Goal: Information Seeking & Learning: Learn about a topic

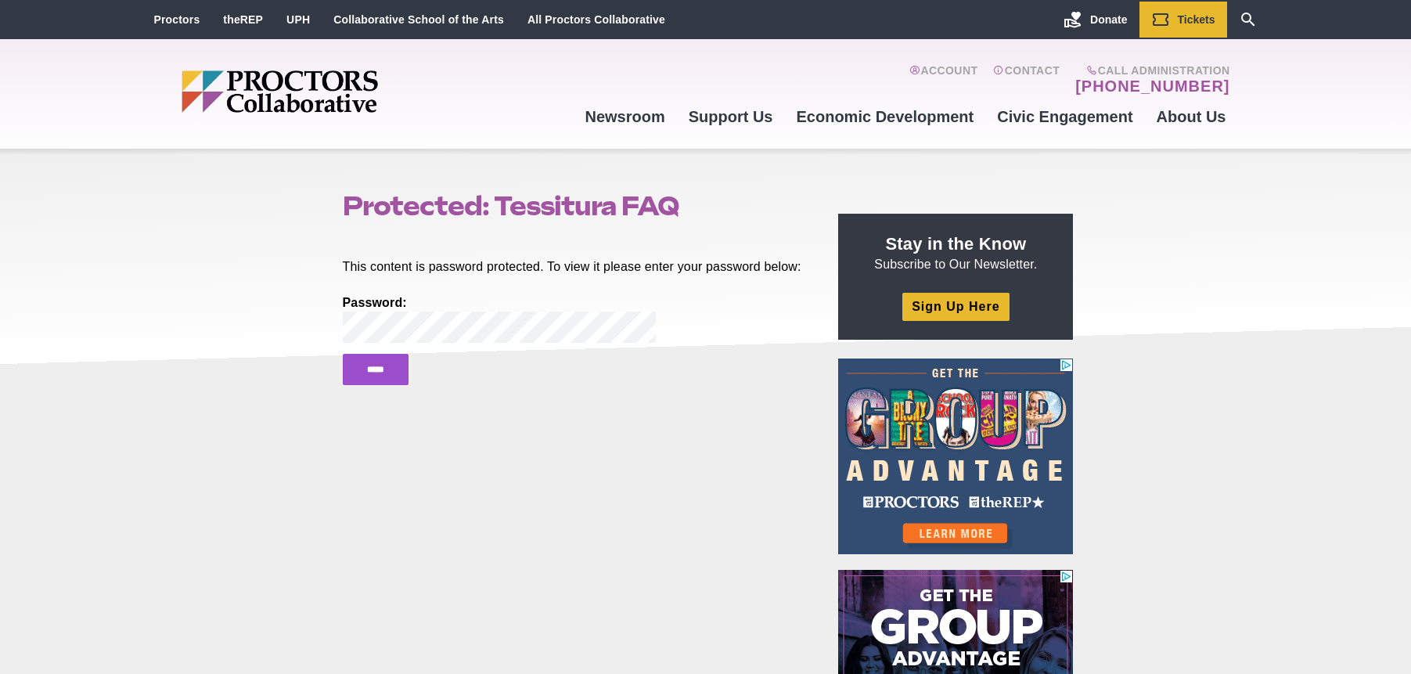
click at [343, 354] on input "*****" at bounding box center [376, 369] width 66 height 31
click at [381, 385] on input "*****" at bounding box center [376, 369] width 66 height 31
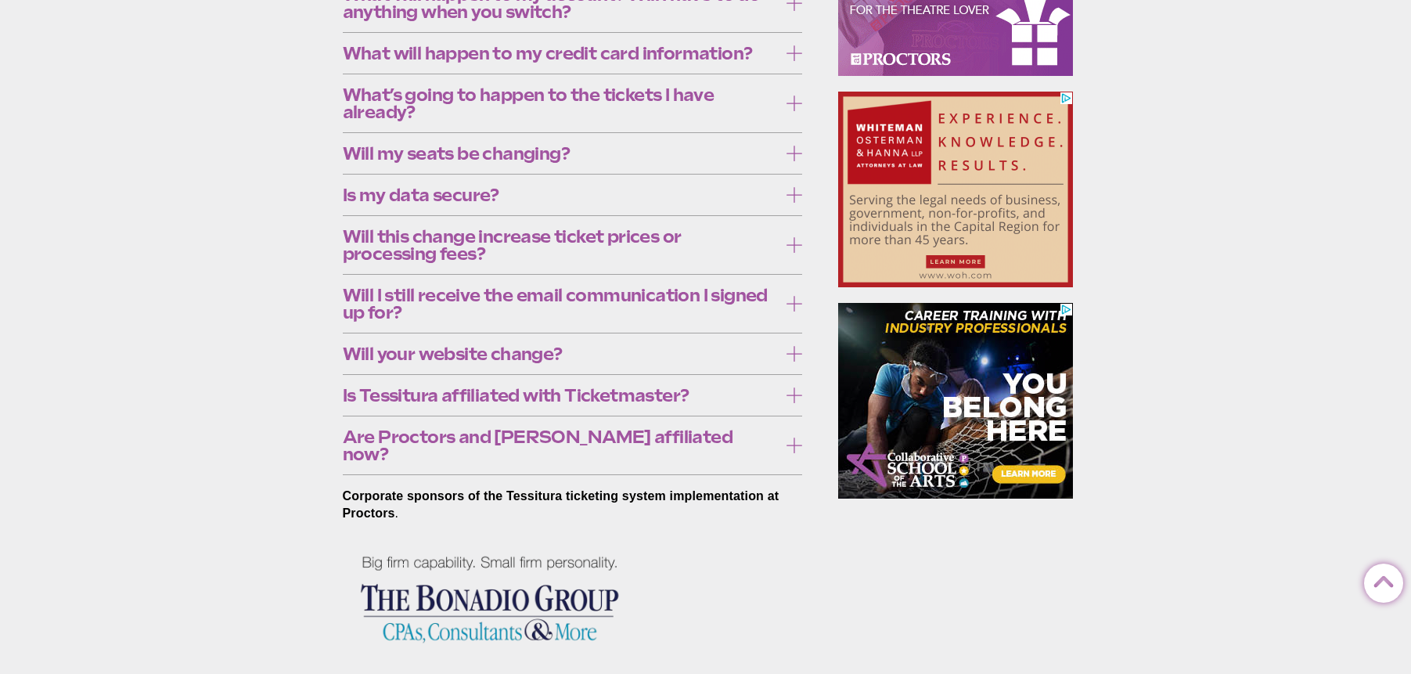
scroll to position [779, 0]
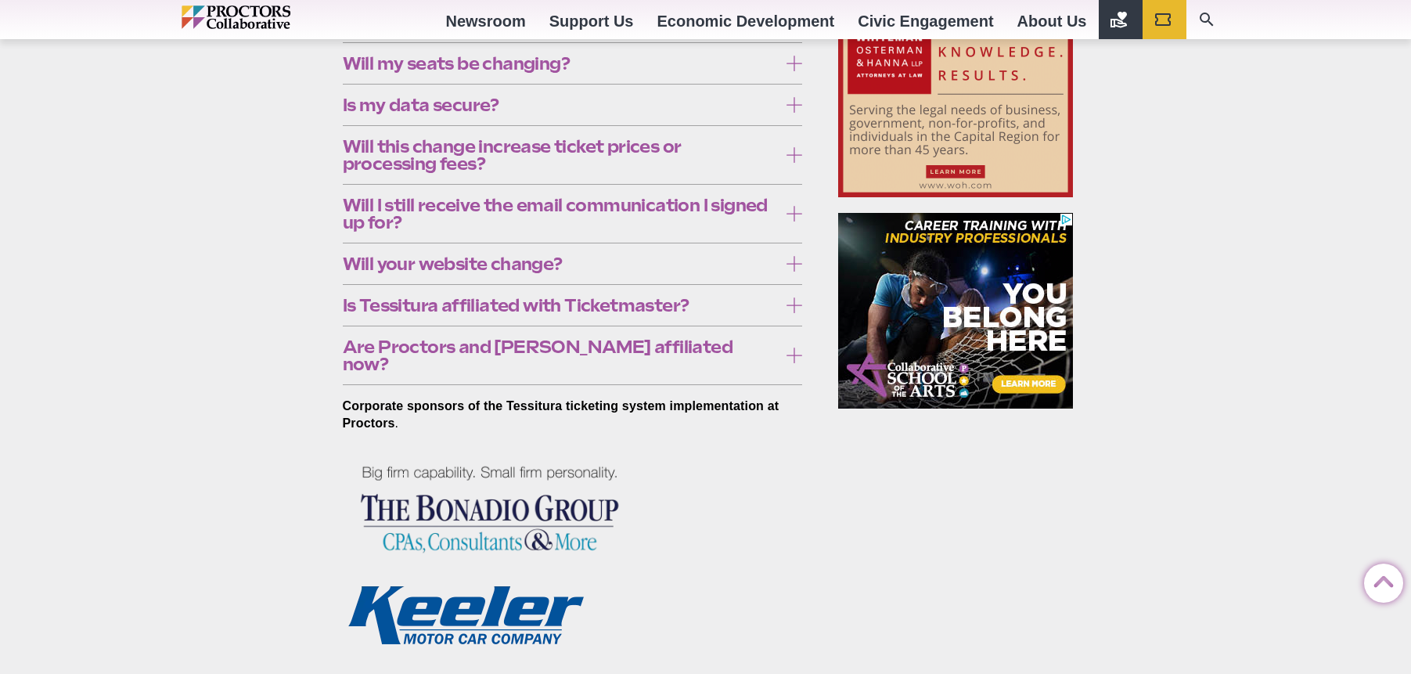
click at [377, 299] on span "Is Tessitura affiliated with Ticketmaster?" at bounding box center [561, 305] width 436 height 17
click at [469, 304] on span "Is Tessitura affiliated with Ticketmaster?" at bounding box center [561, 305] width 436 height 17
click at [432, 265] on span "Will your website change?" at bounding box center [561, 263] width 436 height 17
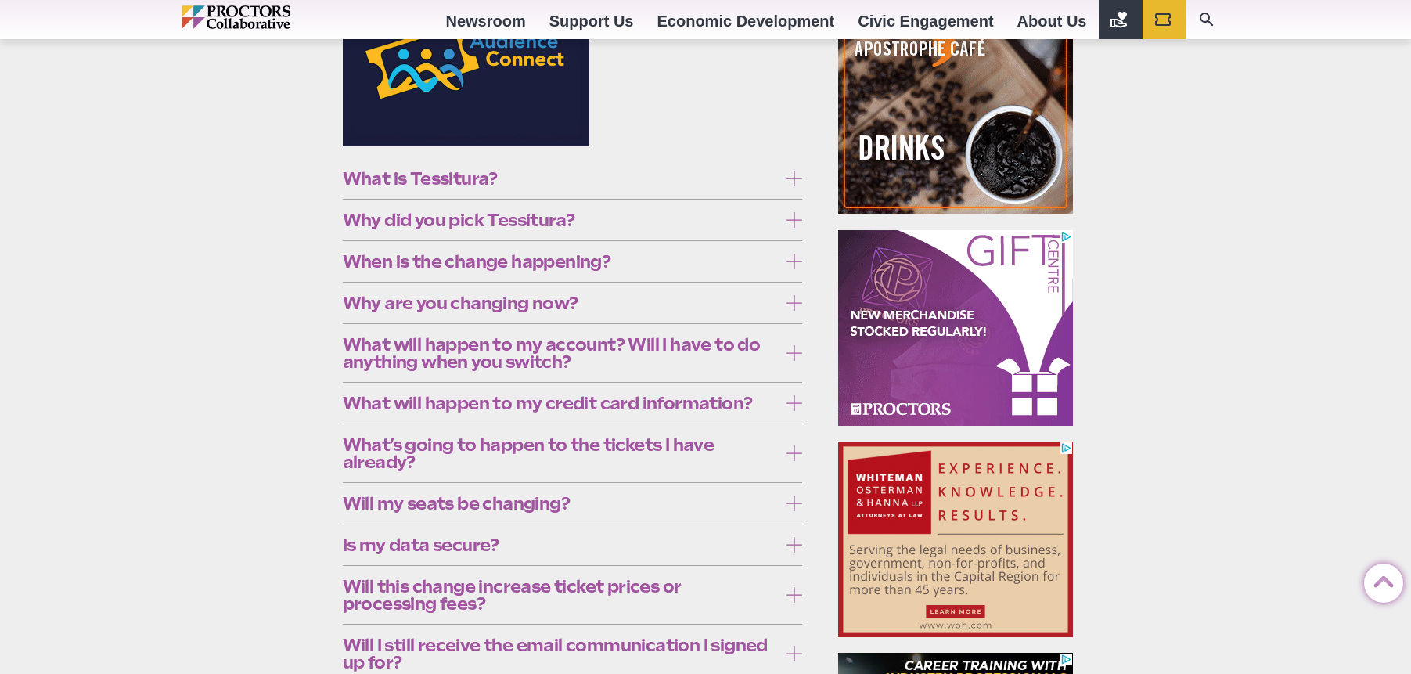
scroll to position [329, 0]
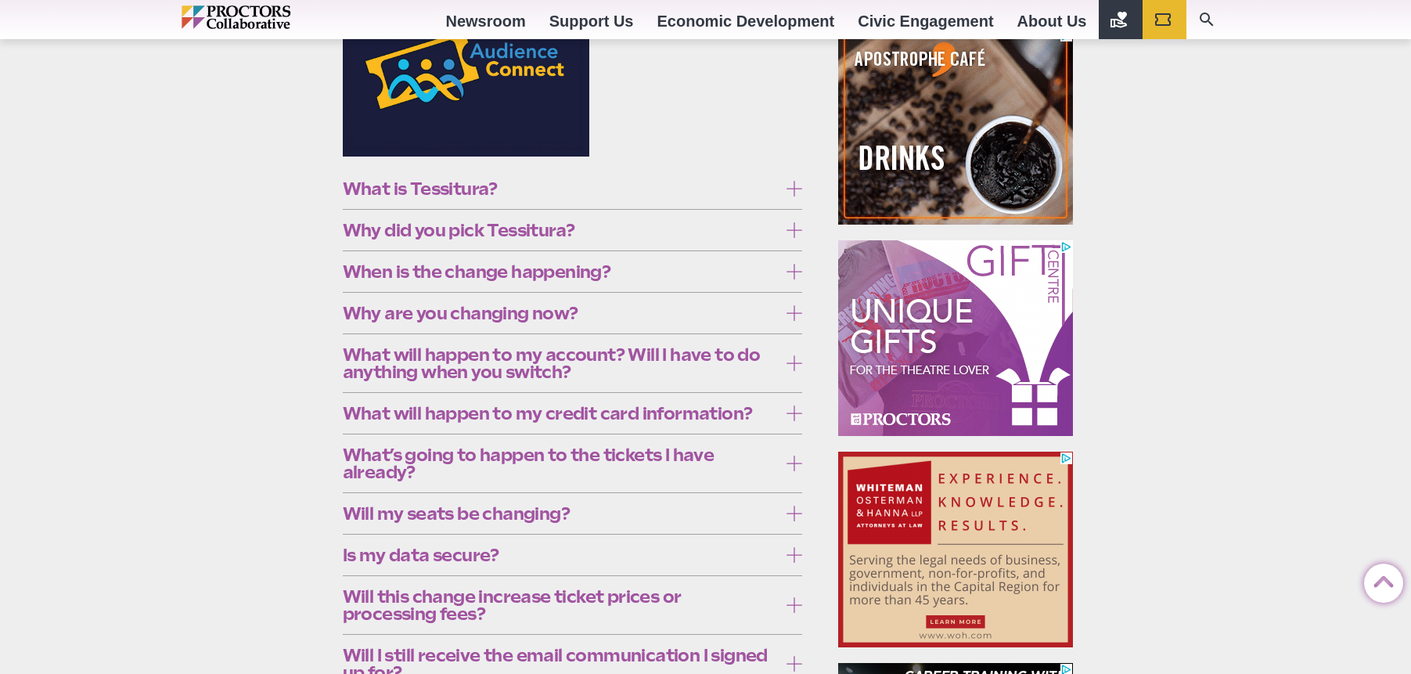
click at [415, 192] on span "What is Tessitura?" at bounding box center [561, 188] width 436 height 17
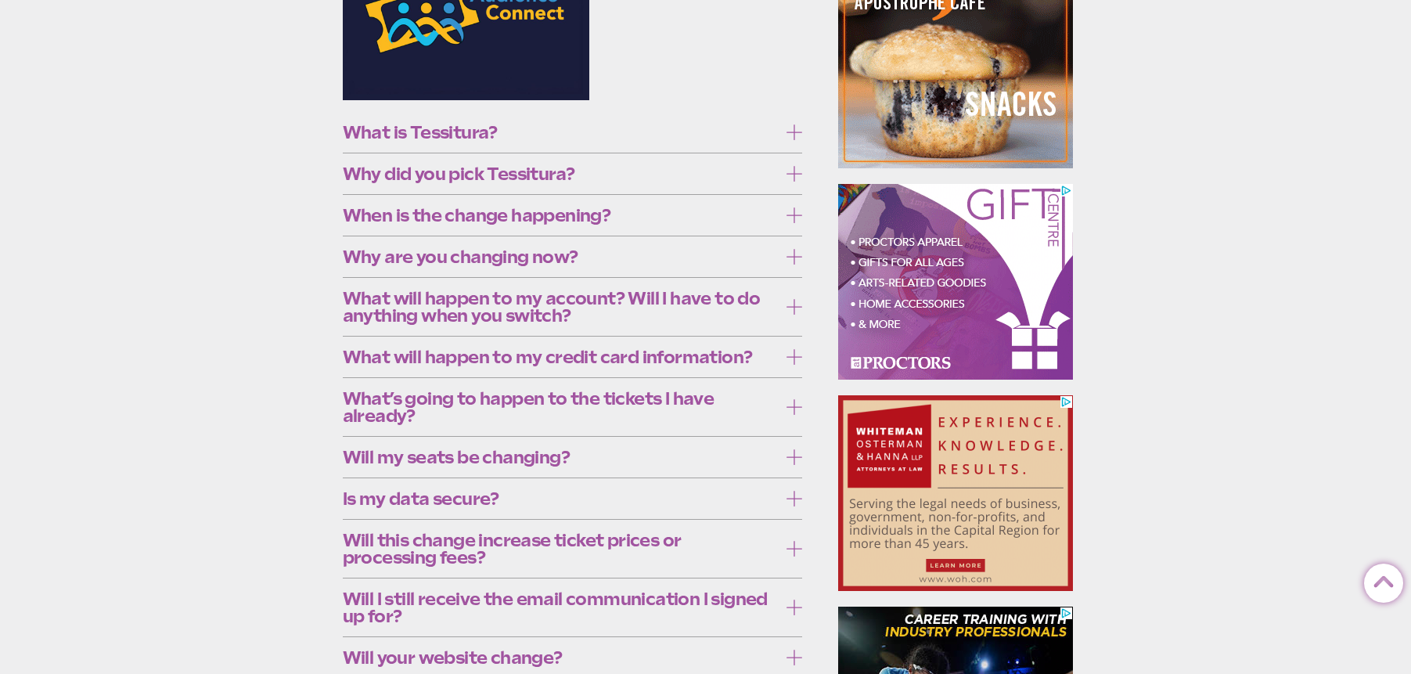
click at [438, 189] on label "Why did you pick Tessitura?" at bounding box center [573, 174] width 460 height 29
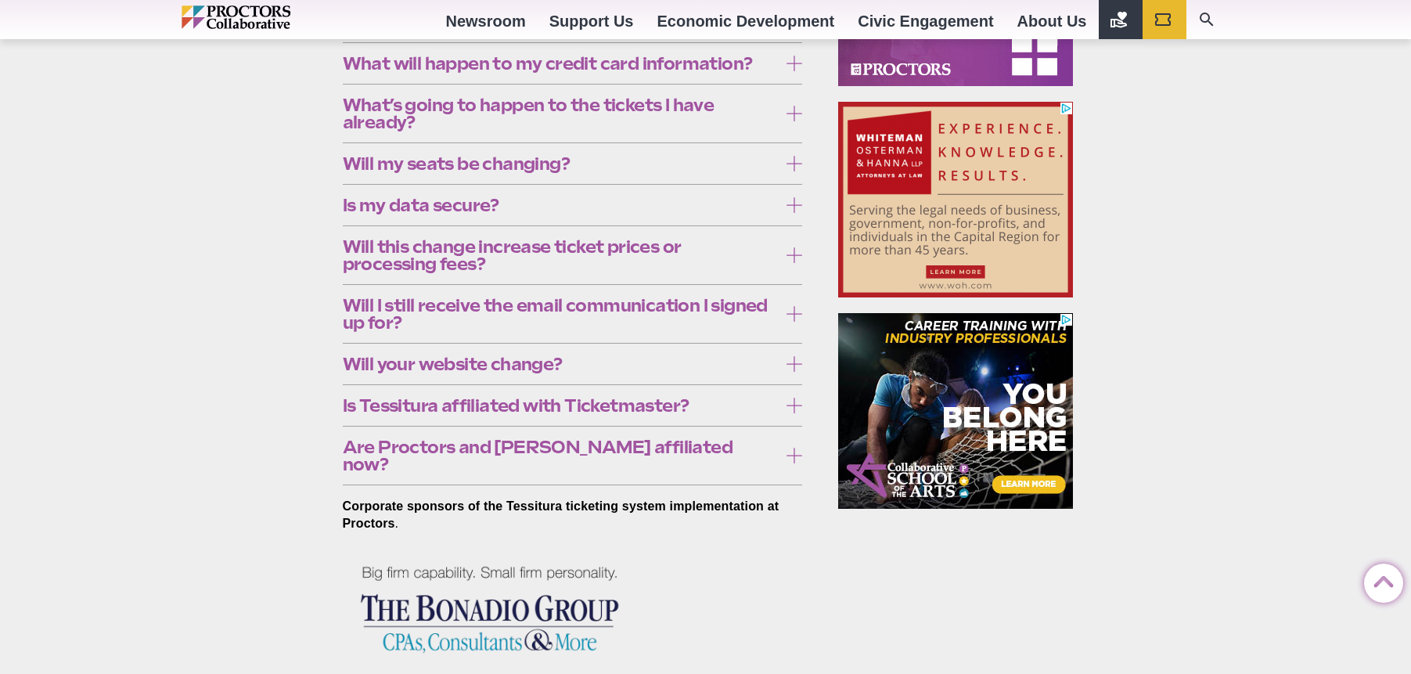
scroll to position [682, 0]
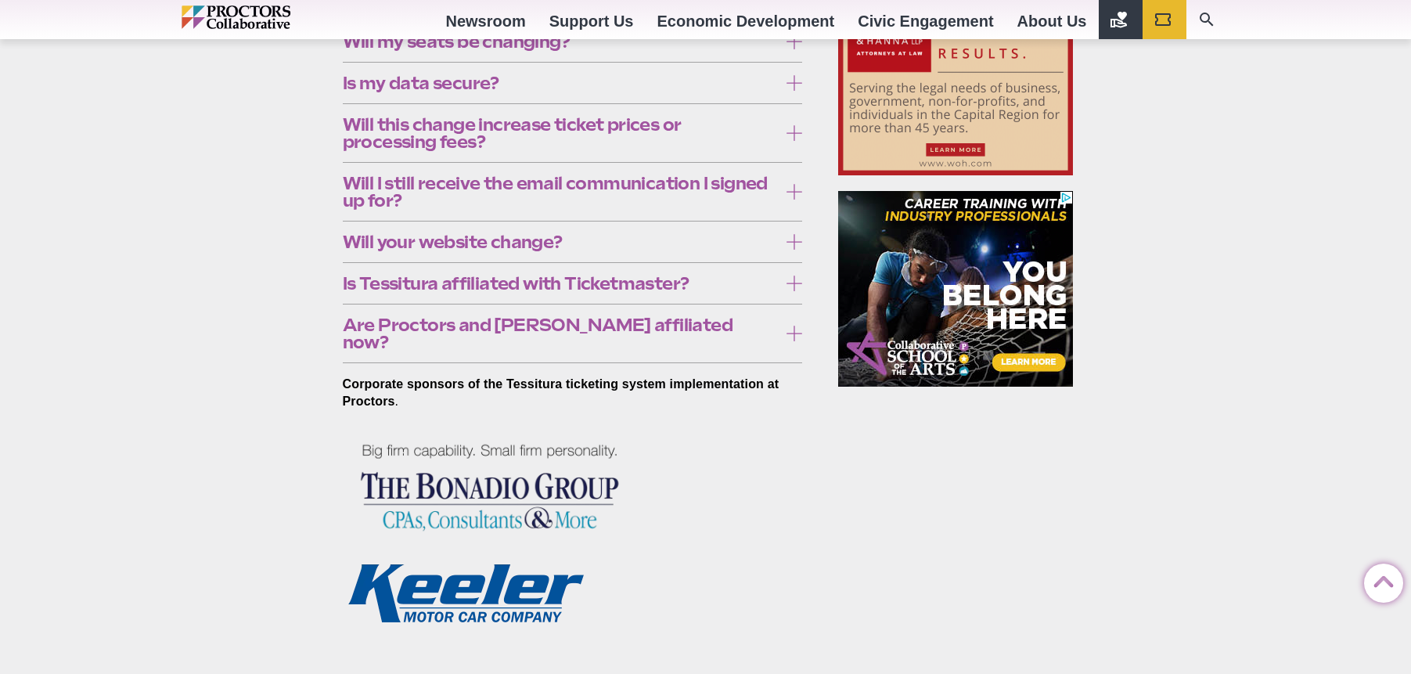
scroll to position [897, 0]
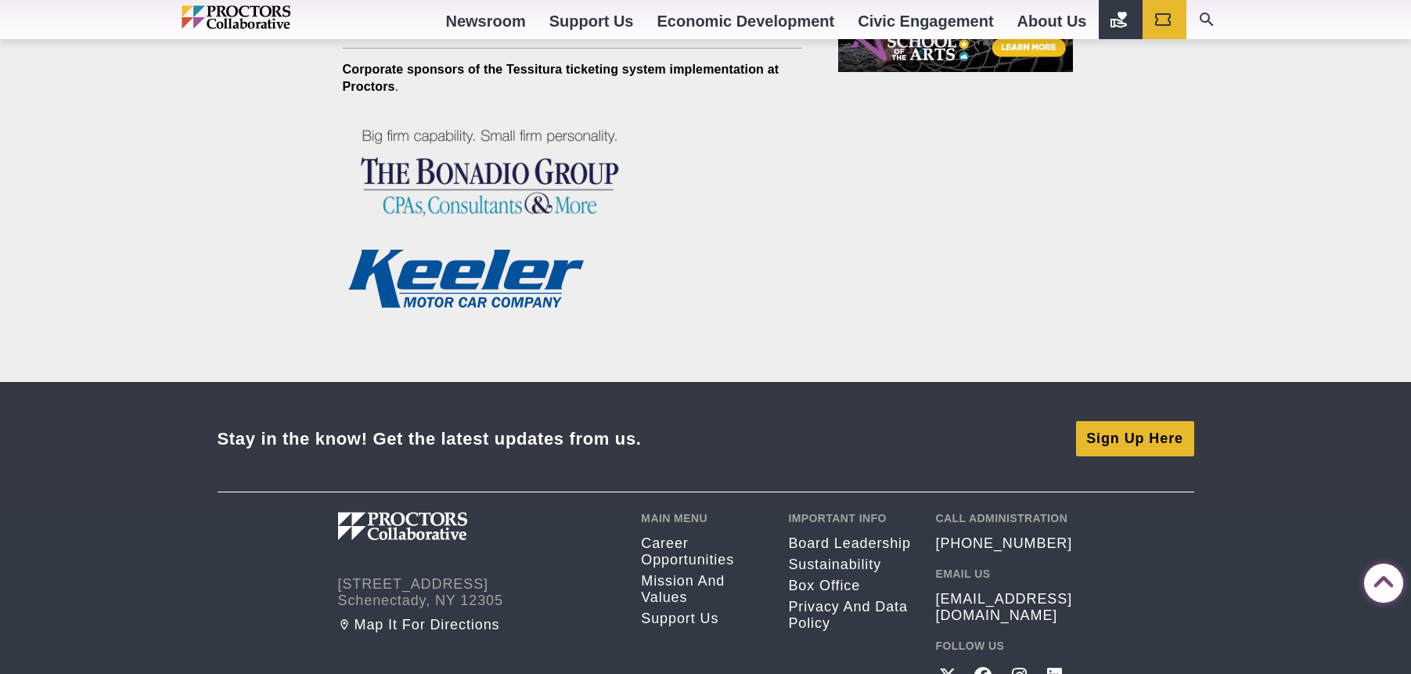
scroll to position [1158, 0]
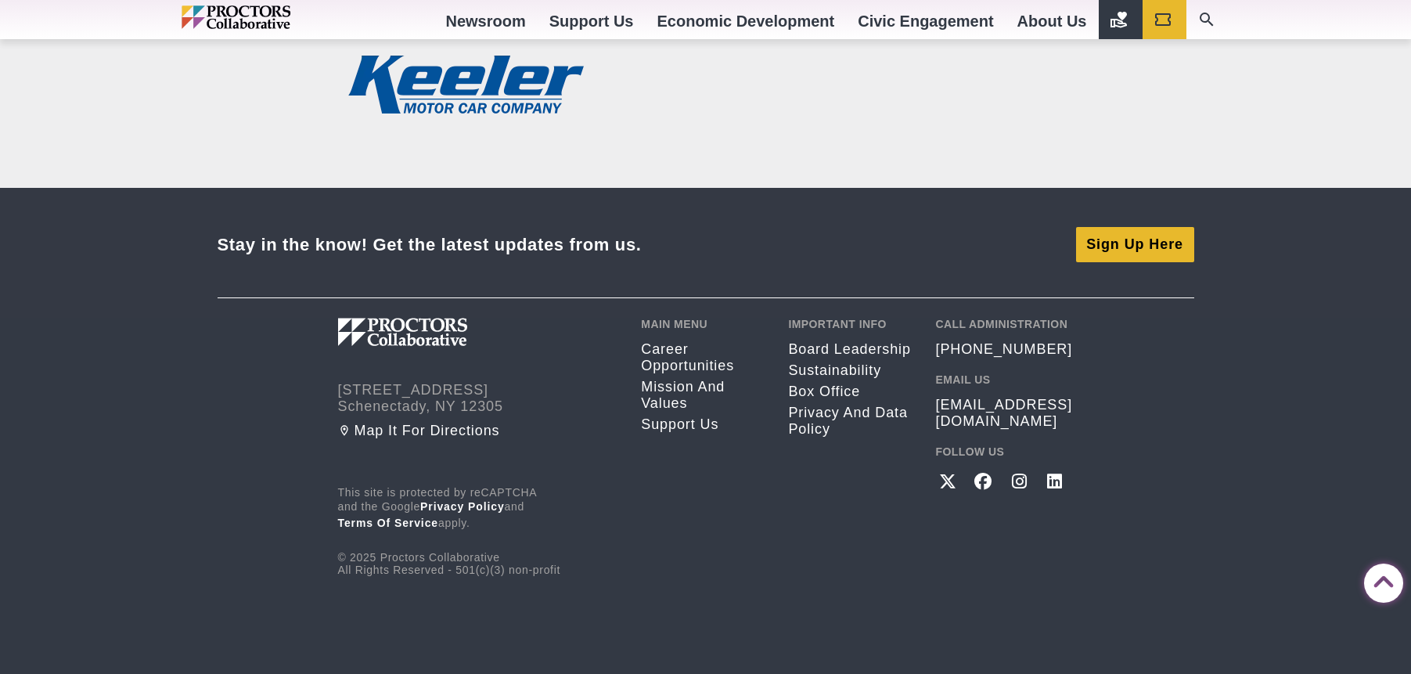
scroll to position [1369, 0]
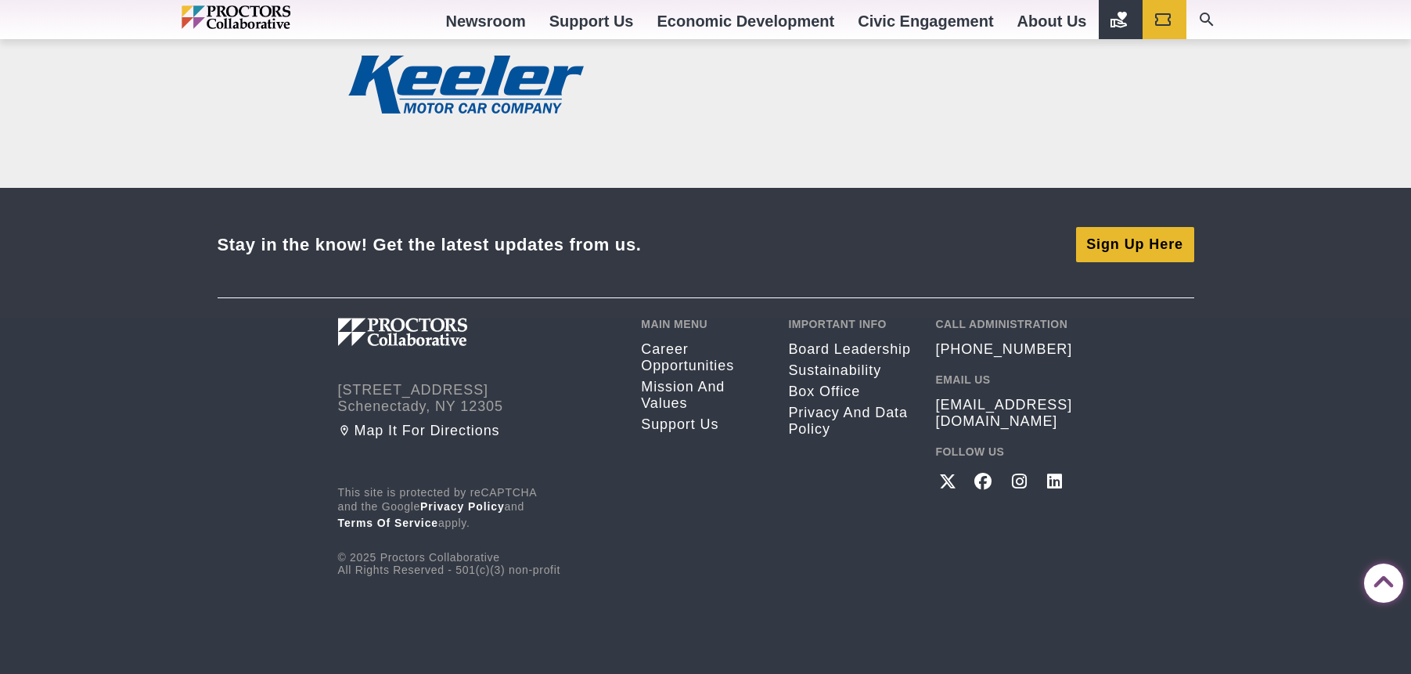
scroll to position [2694, 0]
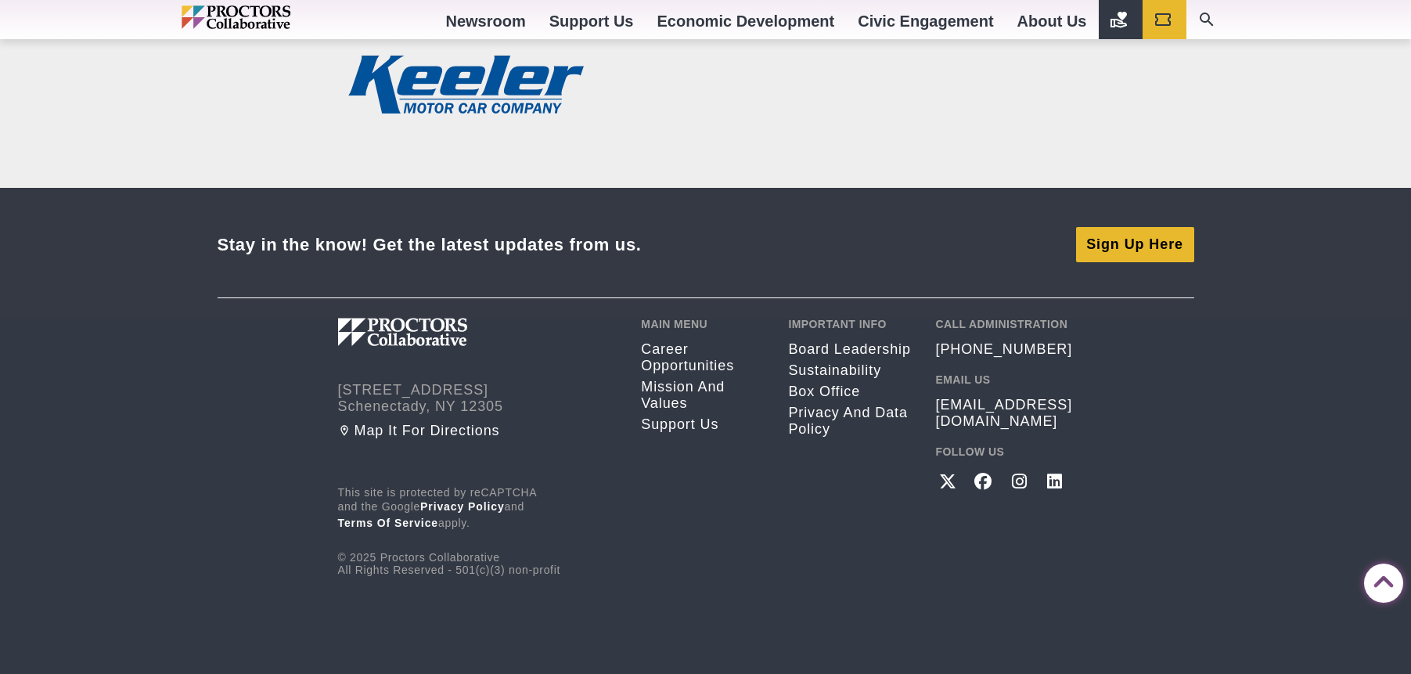
drag, startPoint x: 502, startPoint y: 322, endPoint x: 376, endPoint y: 325, distance: 126.8
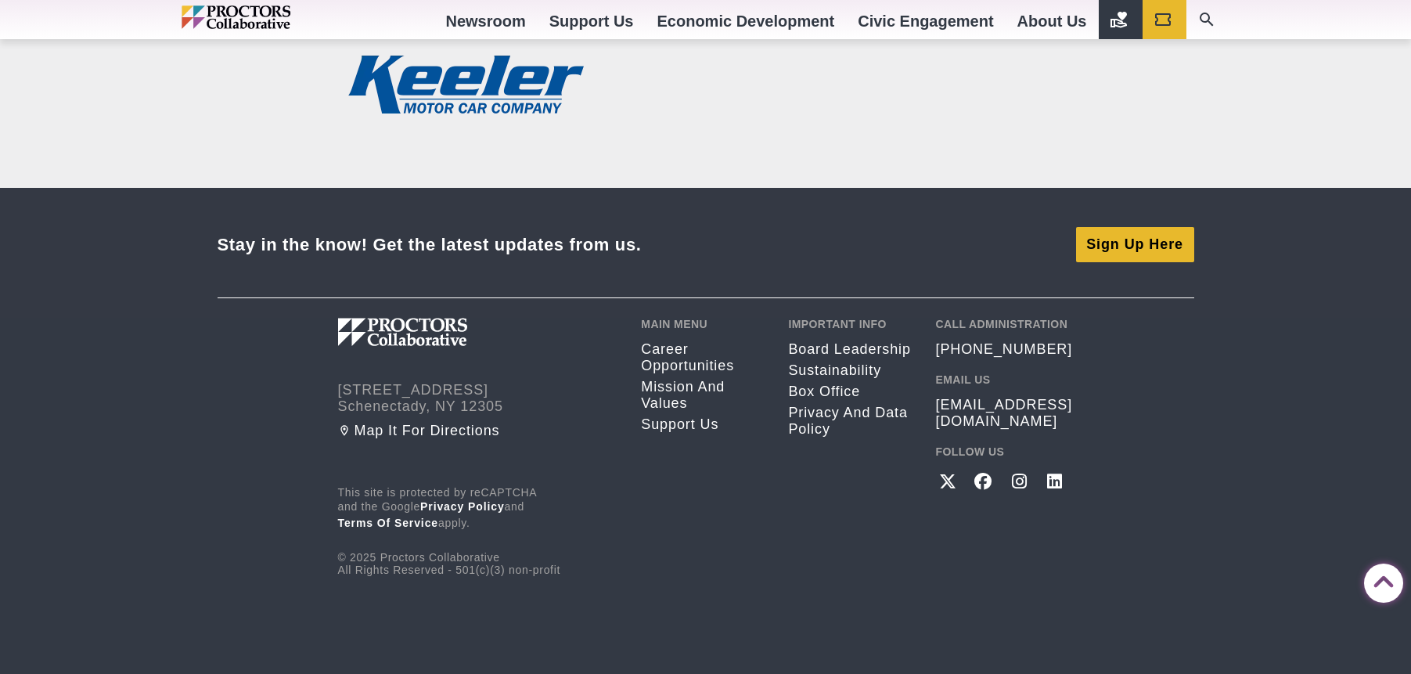
copy strong "tickets.proctors.org"
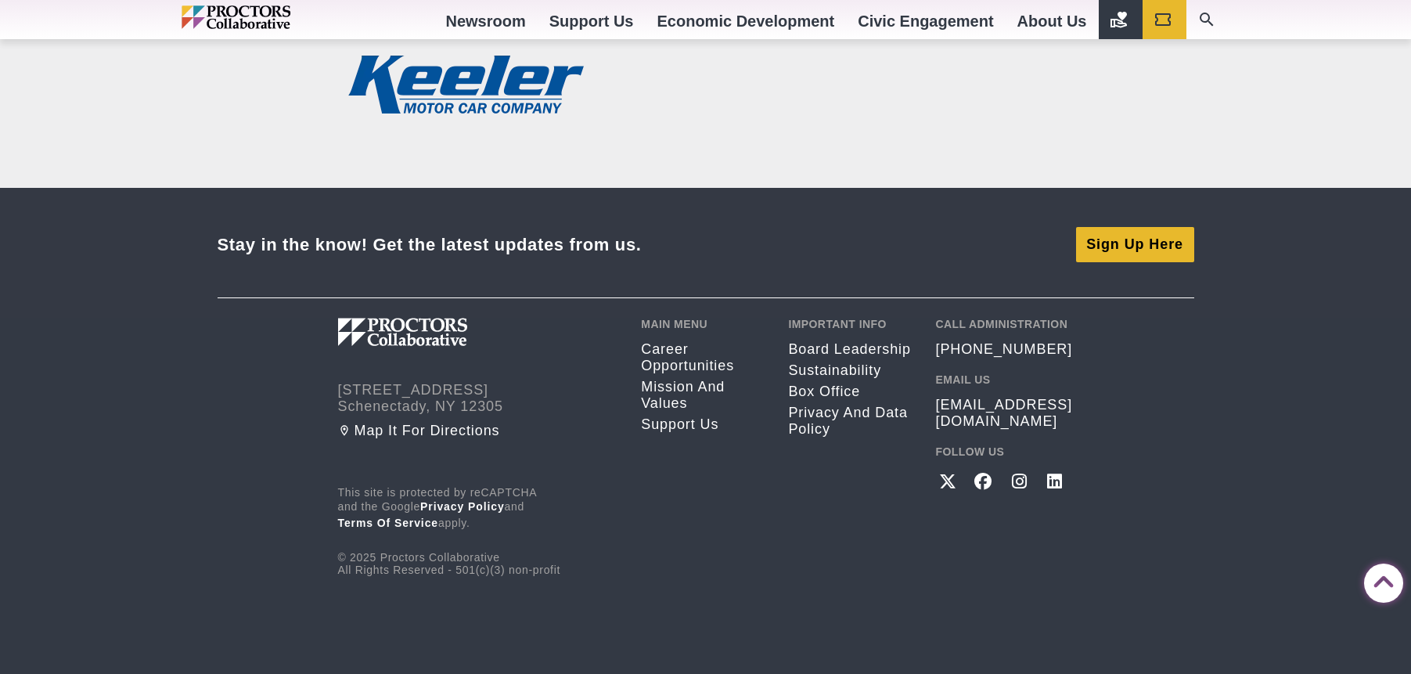
scroll to position [3940, 0]
click at [645, 377] on ul "Career opportunities Mission and Values Support Us" at bounding box center [703, 389] width 124 height 96
click at [662, 365] on link "Career opportunities" at bounding box center [703, 357] width 124 height 33
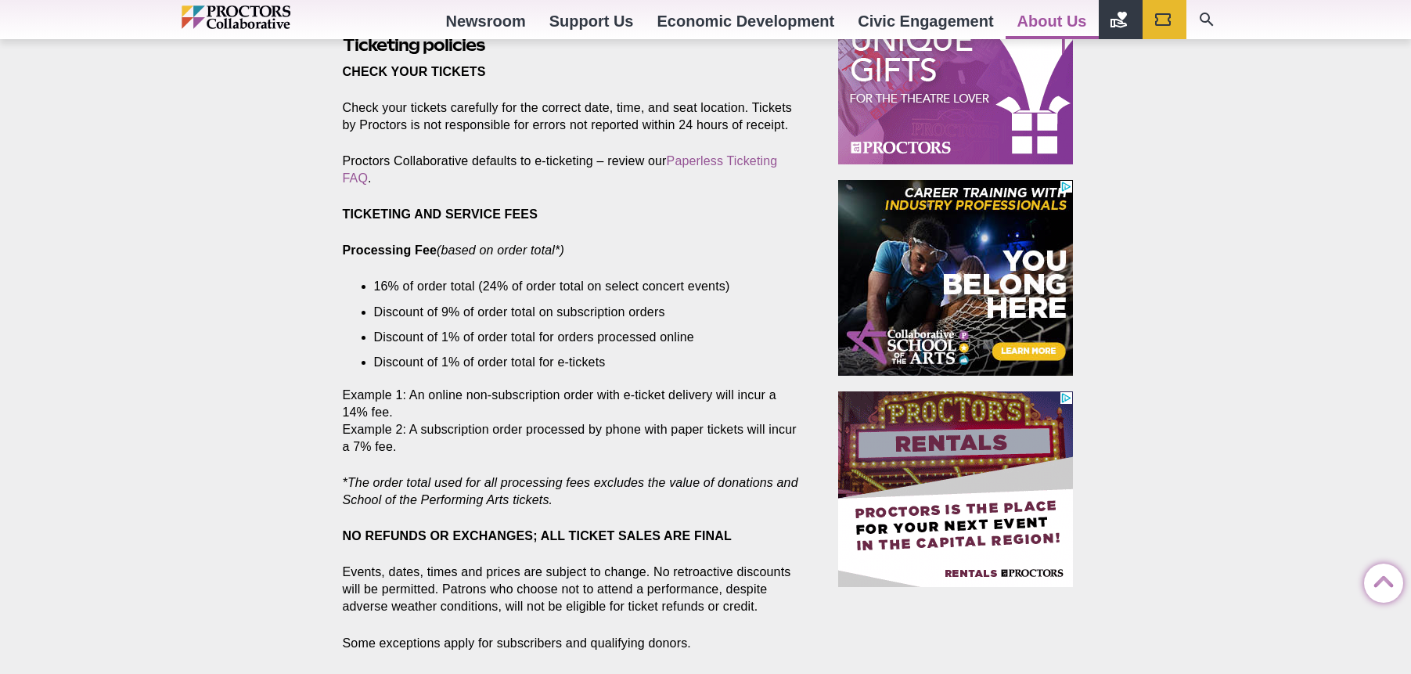
scroll to position [916, 0]
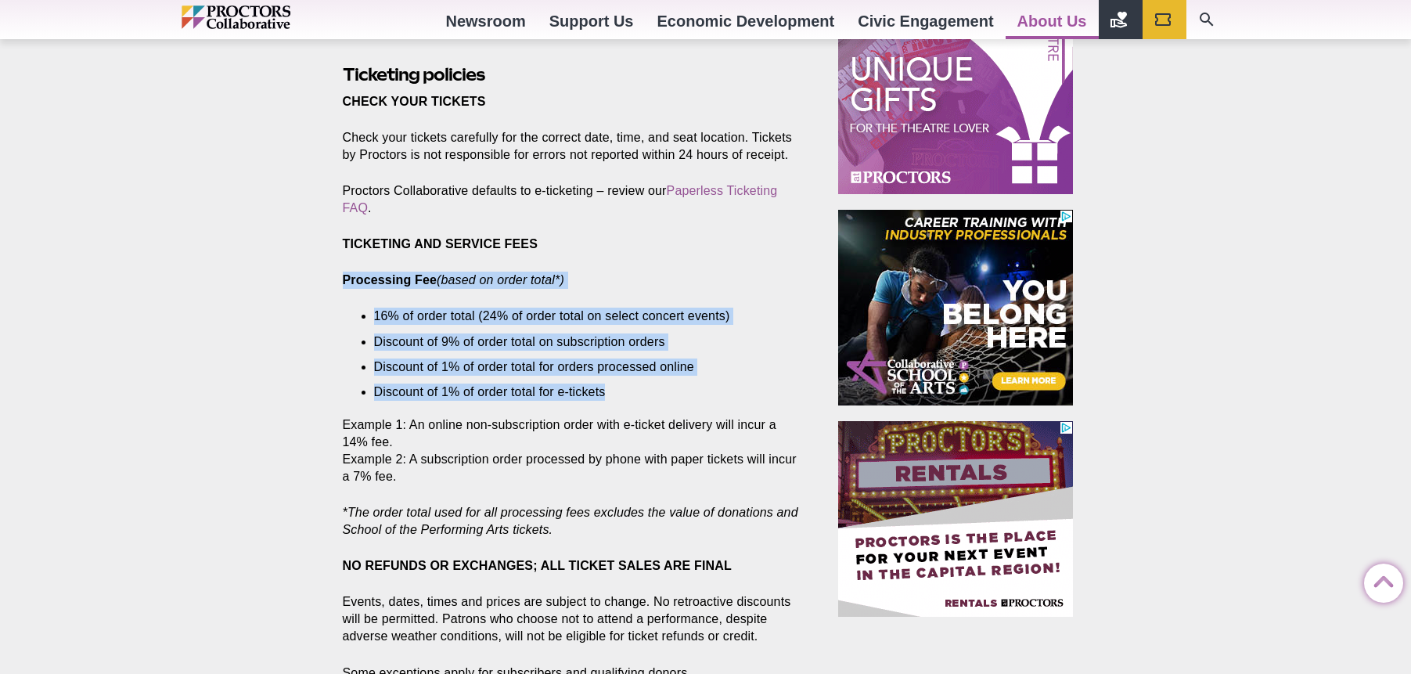
drag, startPoint x: 415, startPoint y: 291, endPoint x: 639, endPoint y: 355, distance: 233.6
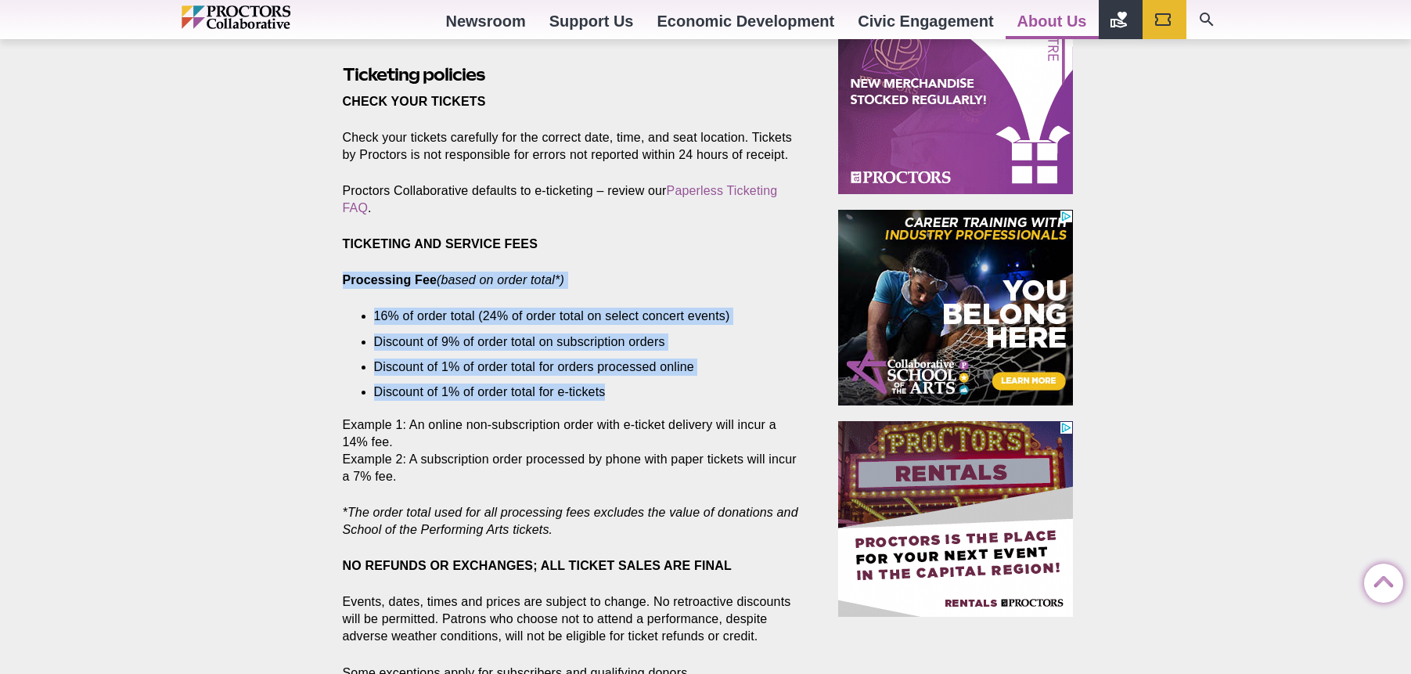
click at [639, 383] on li "Discount of 1% of order total for e-tickets" at bounding box center [576, 391] width 405 height 17
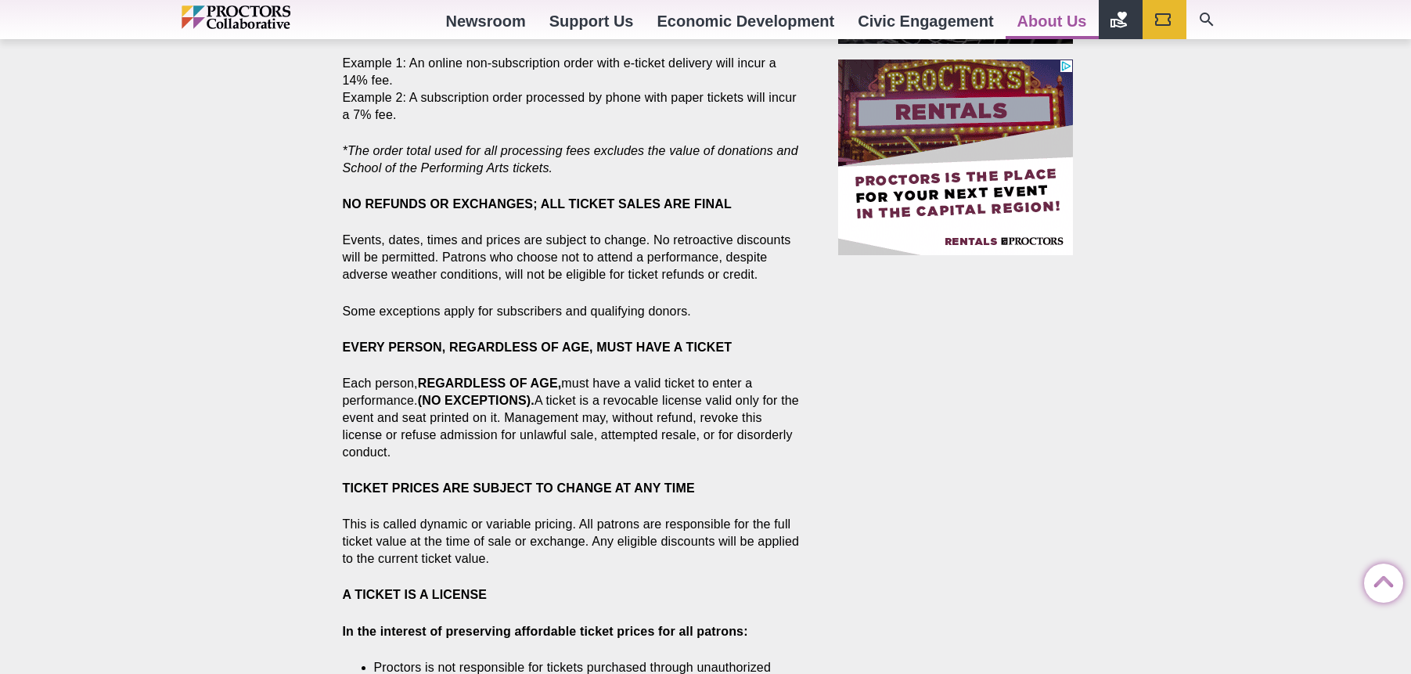
scroll to position [1326, 0]
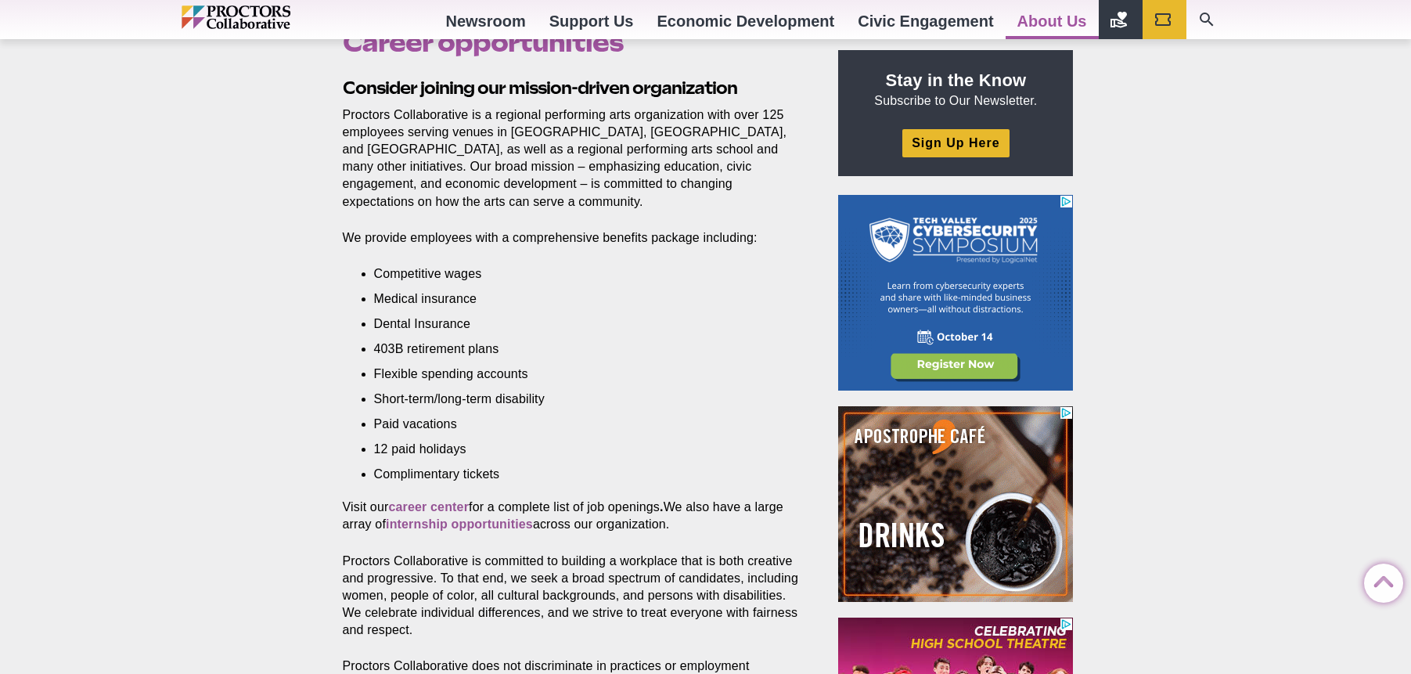
scroll to position [517, 0]
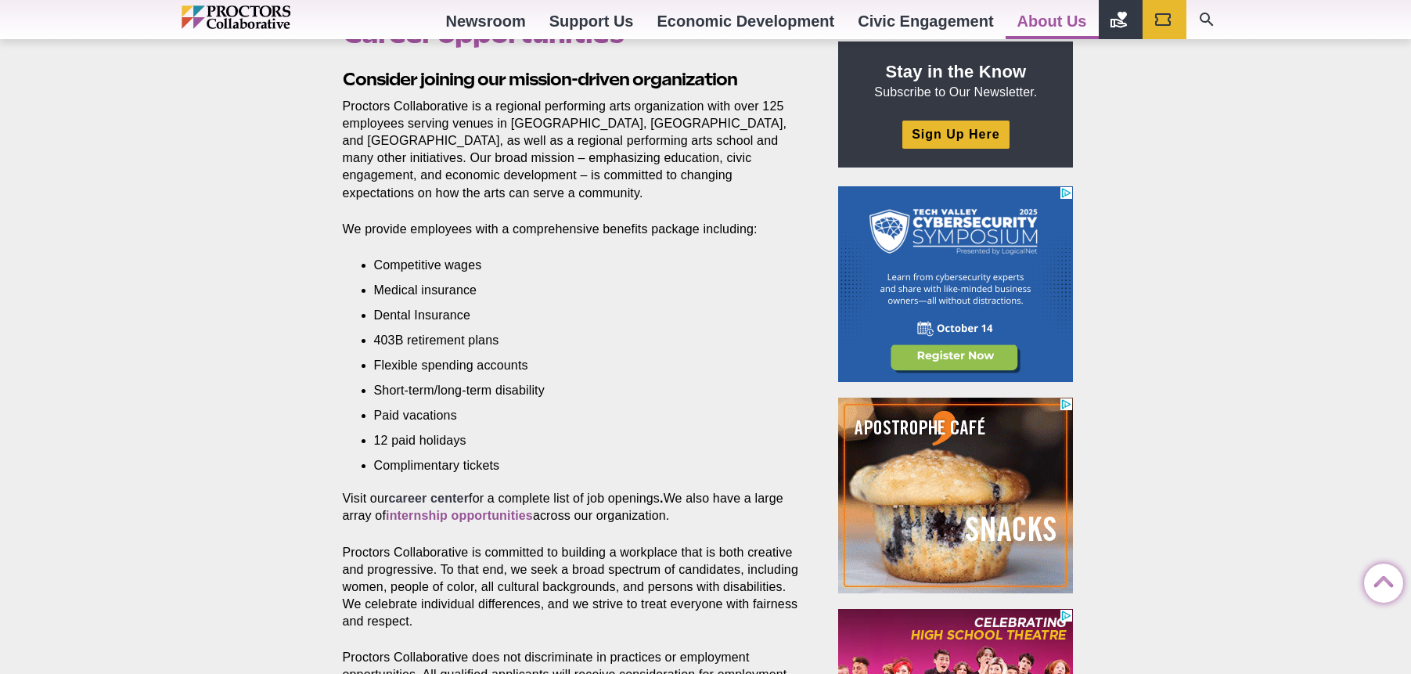
click at [435, 503] on strong "career center" at bounding box center [428, 497] width 81 height 13
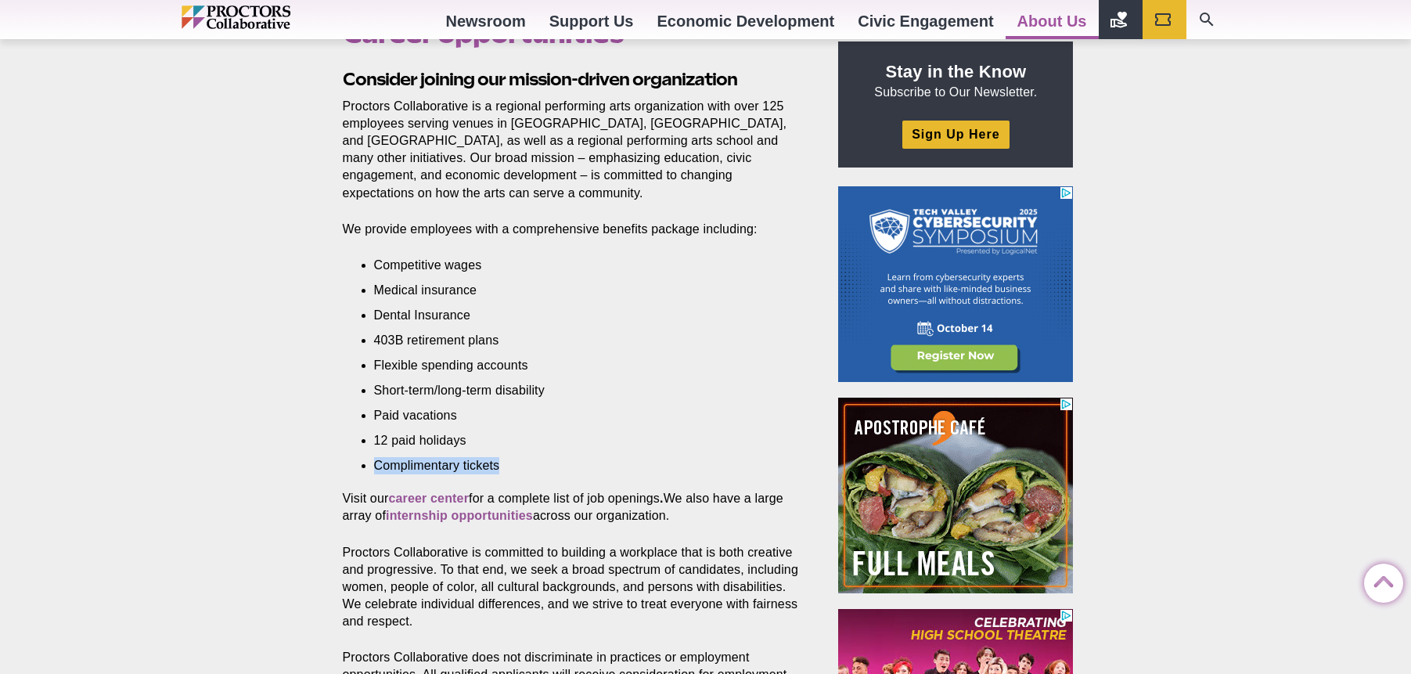
drag, startPoint x: 512, startPoint y: 463, endPoint x: 539, endPoint y: 427, distance: 44.6
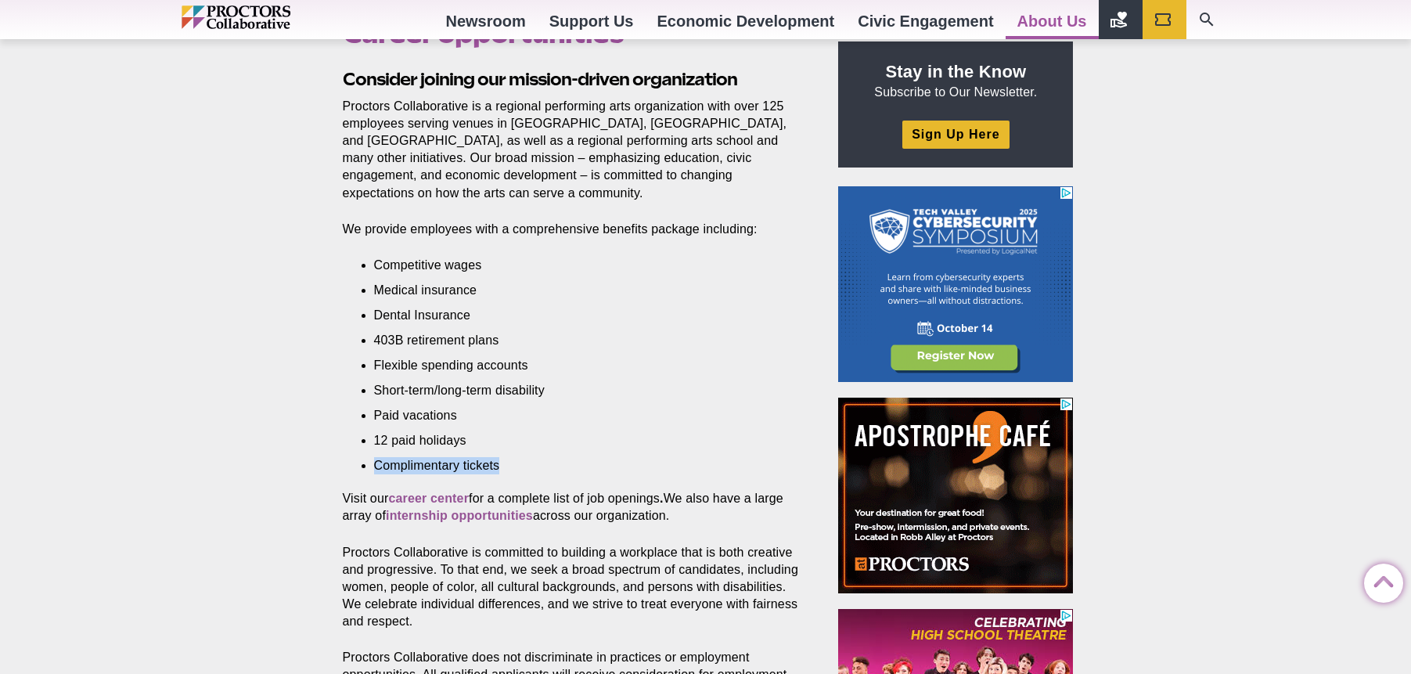
click at [527, 447] on ul "Competitive wages Medical insurance Dental Insurance 403B retirement plans Flex…" at bounding box center [576, 366] width 405 height 218
click at [539, 427] on ul "Competitive wages Medical insurance Dental Insurance 403B retirement plans Flex…" at bounding box center [576, 366] width 405 height 218
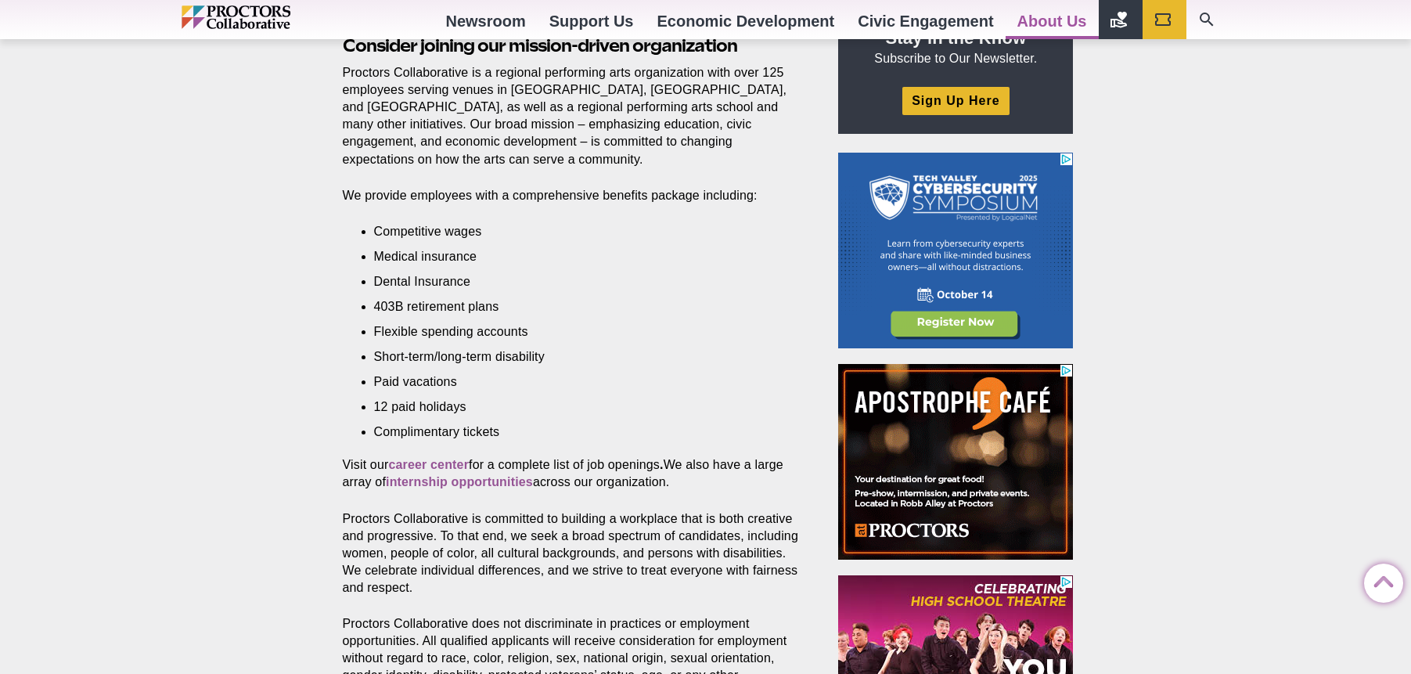
scroll to position [566, 0]
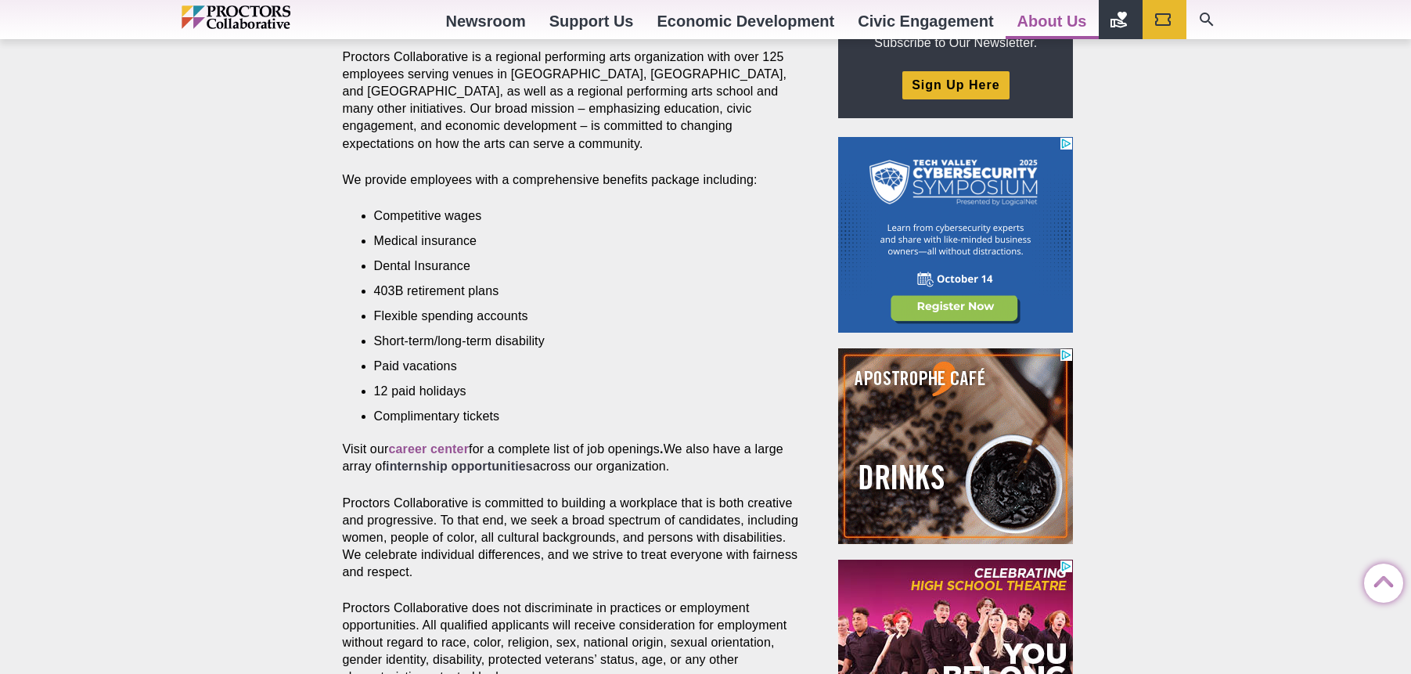
click at [488, 470] on strong "internship opportunities" at bounding box center [459, 465] width 147 height 13
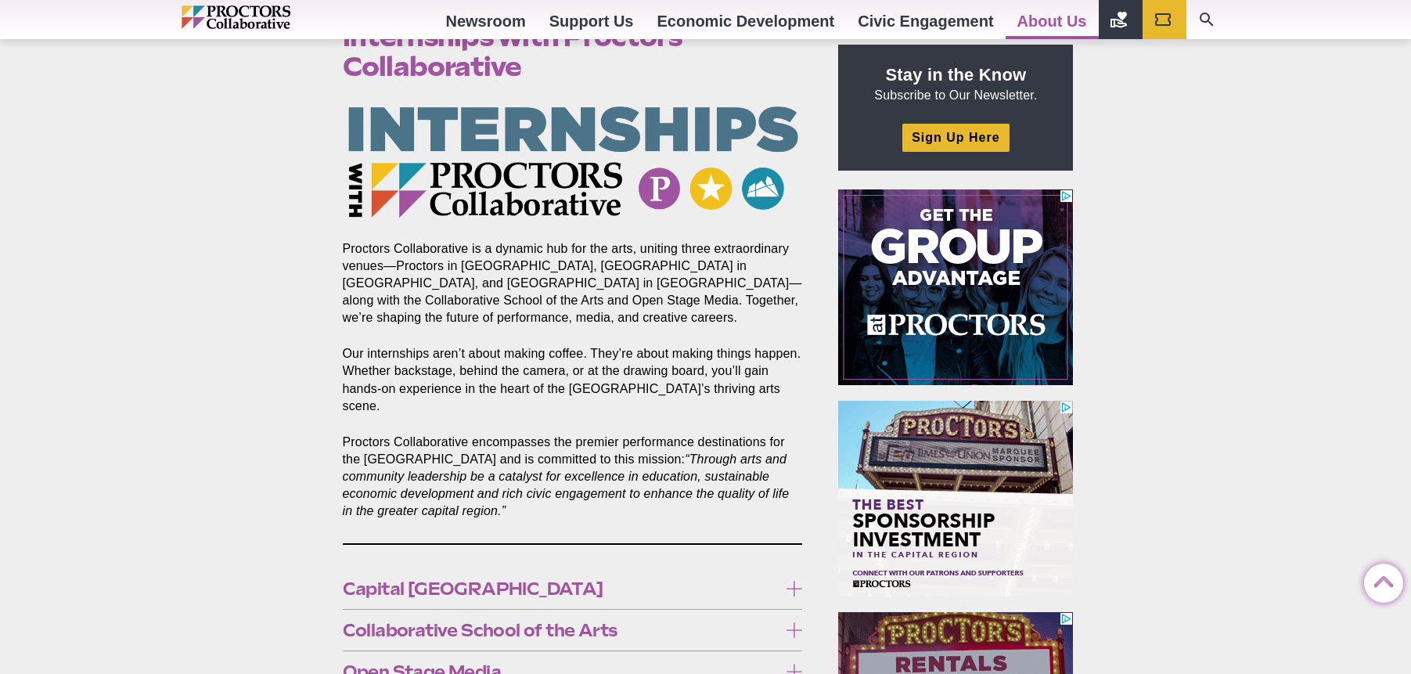
scroll to position [520, 0]
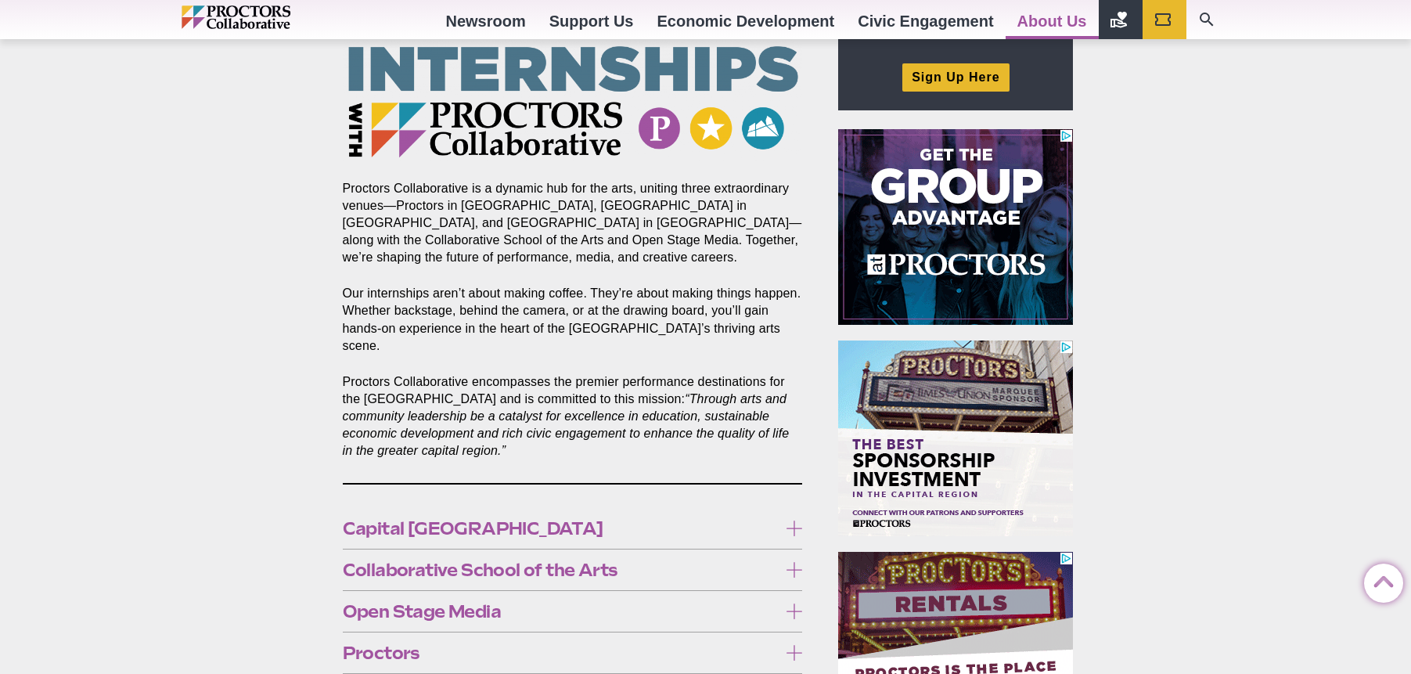
click at [444, 520] on span "Capital [GEOGRAPHIC_DATA]" at bounding box center [561, 528] width 436 height 17
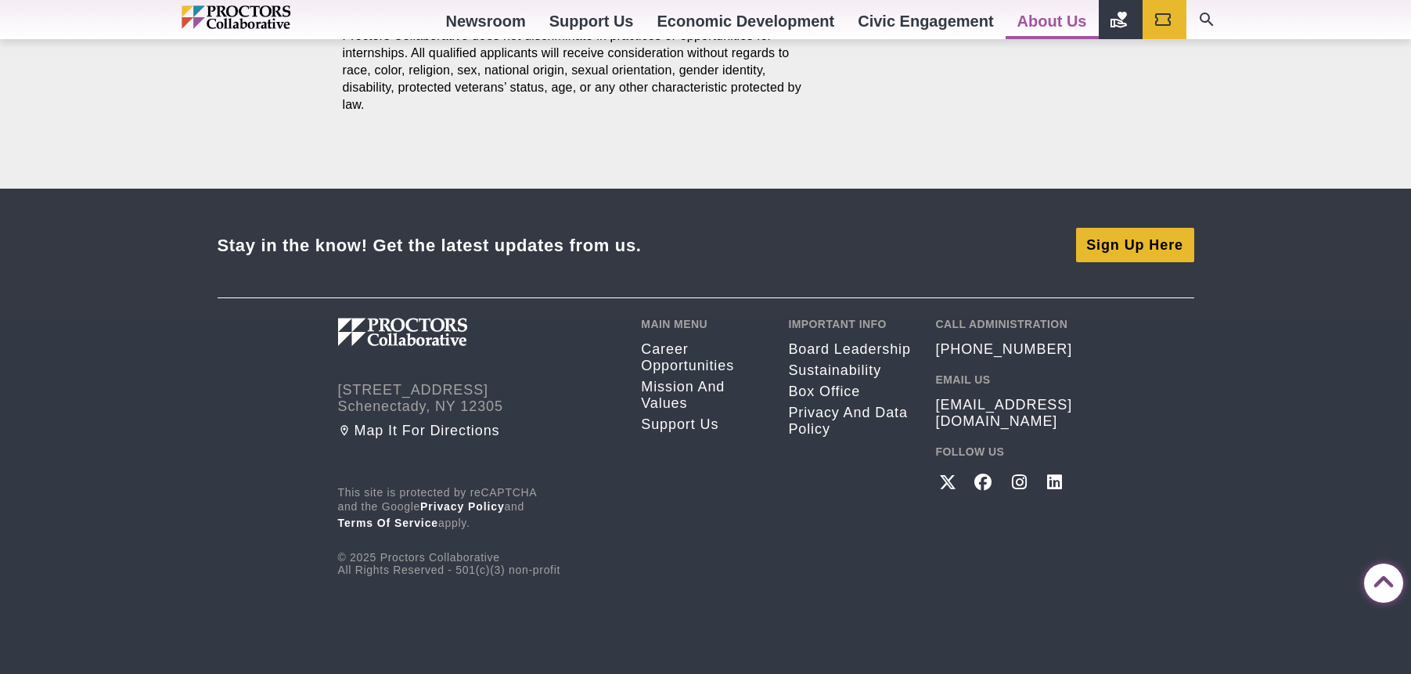
scroll to position [2511, 0]
